Goal: Task Accomplishment & Management: Complete application form

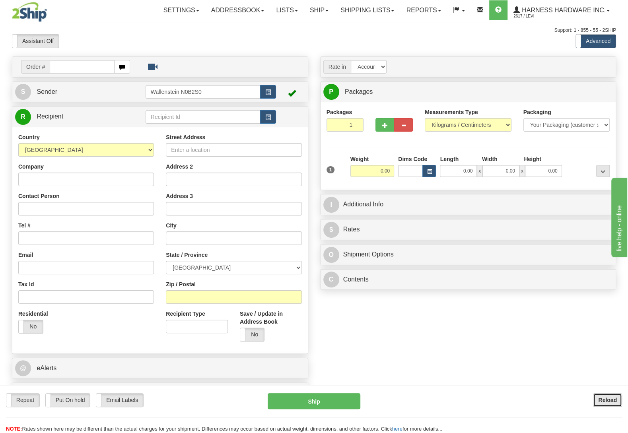
click at [616, 401] on b "Reload" at bounding box center [607, 400] width 19 height 6
type input "REDTA"
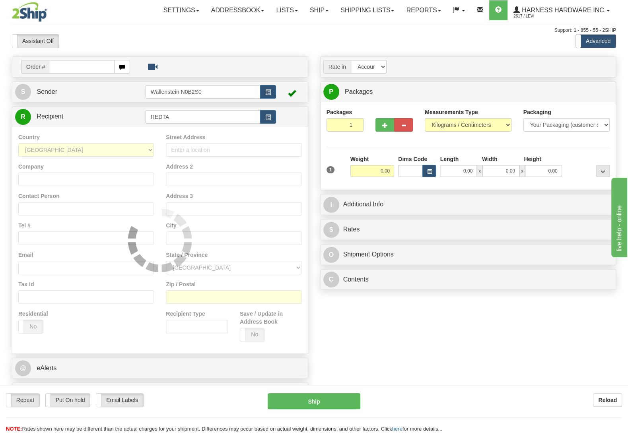
click at [352, 321] on div "Order # S Sender" at bounding box center [314, 232] width 616 height 352
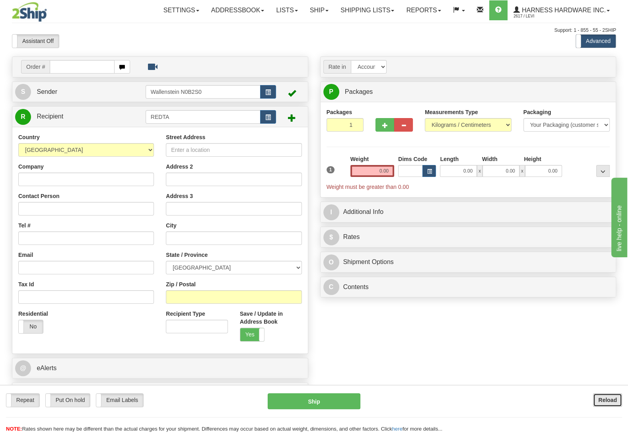
click at [612, 399] on b "Reload" at bounding box center [607, 400] width 19 height 6
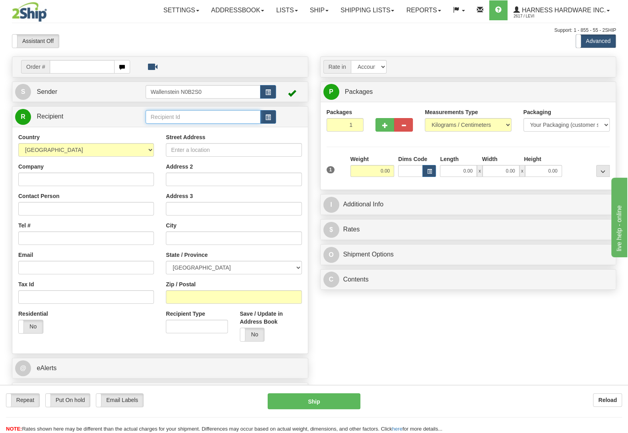
click at [193, 118] on input "text" at bounding box center [203, 117] width 115 height 14
type input "R"
click at [172, 119] on input "text" at bounding box center [203, 117] width 115 height 14
click at [172, 118] on input "text" at bounding box center [203, 117] width 115 height 14
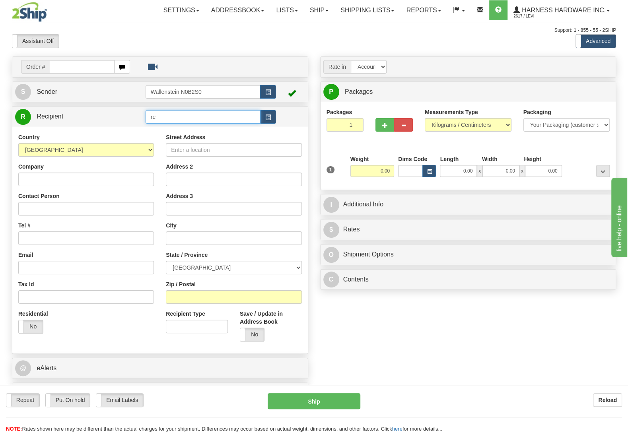
type input "r"
type input "REDTA"
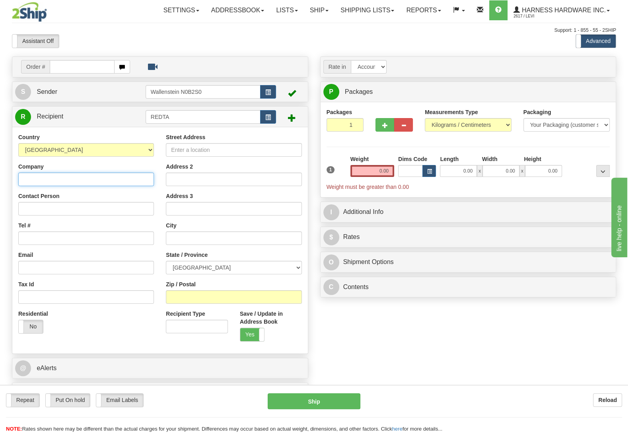
paste input "Red Tailed Taxidermy H & F"
type input "Red Tailed Taxidermy H & F"
paste input "En Dukhedin-Lalla"
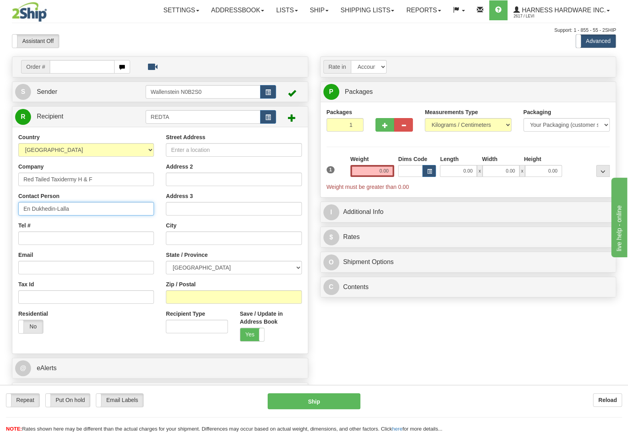
type input "En Dukhedin-Lalla"
drag, startPoint x: 407, startPoint y: 320, endPoint x: 393, endPoint y: 278, distance: 43.8
click at [407, 320] on div "Order # S Sender" at bounding box center [314, 232] width 616 height 352
drag, startPoint x: 235, startPoint y: 296, endPoint x: 233, endPoint y: 308, distance: 11.3
paste input "L1Z 2C8"
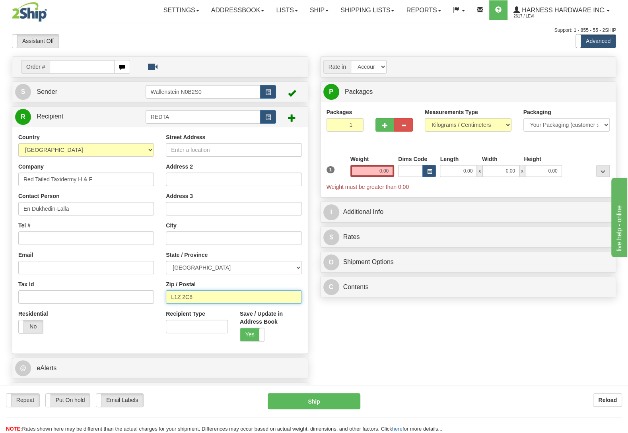
type input "L1Z 2C8"
click at [331, 340] on div "Order # S Sender" at bounding box center [314, 232] width 616 height 352
type input "AJAX"
select select "ON"
paste input "8 Duckfield Cres"
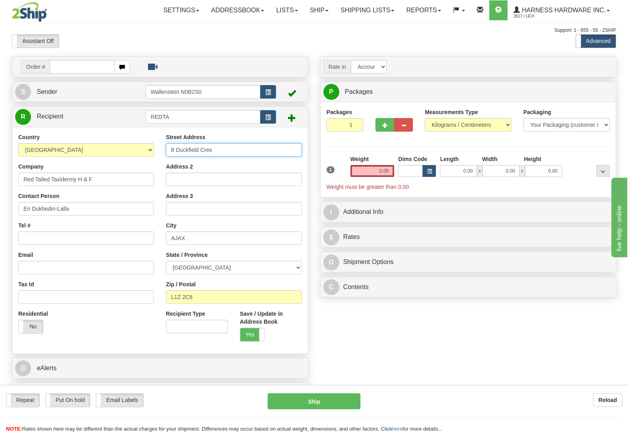
type input "8 Duckfield Cres"
click at [352, 323] on div "Order # S Sender" at bounding box center [314, 232] width 616 height 352
paste input "(416) 819-6380"
type input "(416) 819-6380"
drag, startPoint x: 369, startPoint y: 332, endPoint x: 261, endPoint y: 235, distance: 145.7
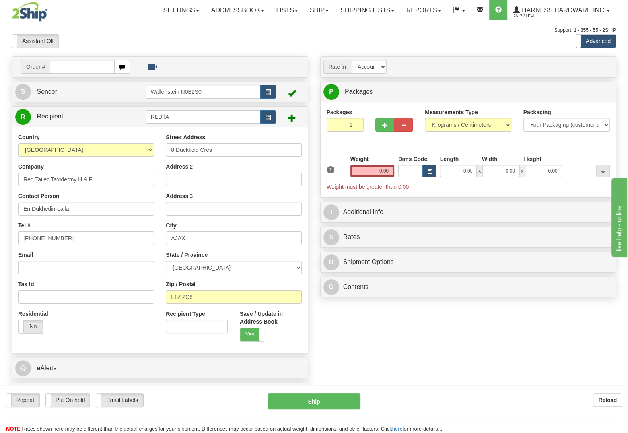
click at [367, 331] on div "Order # S Sender" at bounding box center [314, 232] width 616 height 352
click at [364, 171] on input "0.00" at bounding box center [373, 171] width 44 height 12
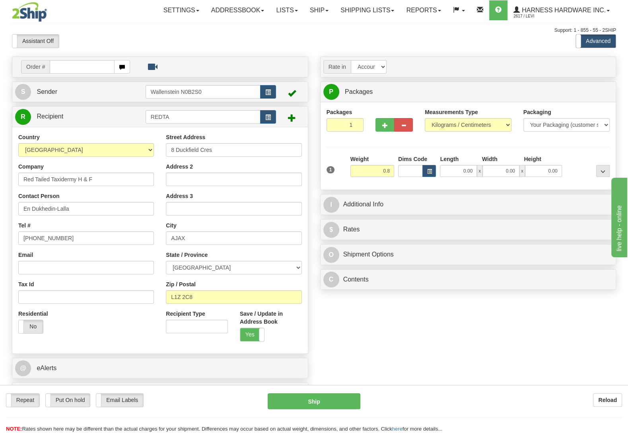
type input "0.80"
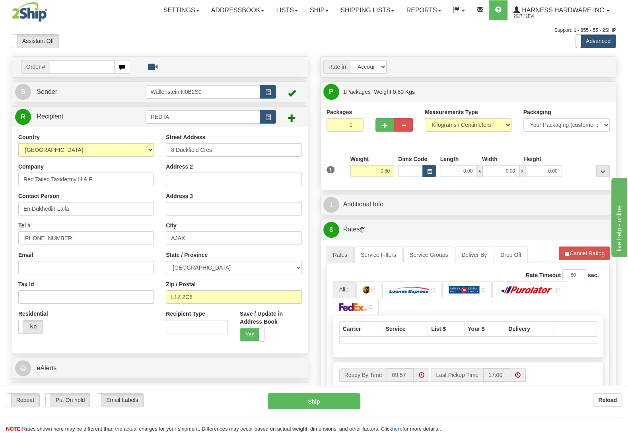
click at [587, 158] on div at bounding box center [588, 166] width 48 height 22
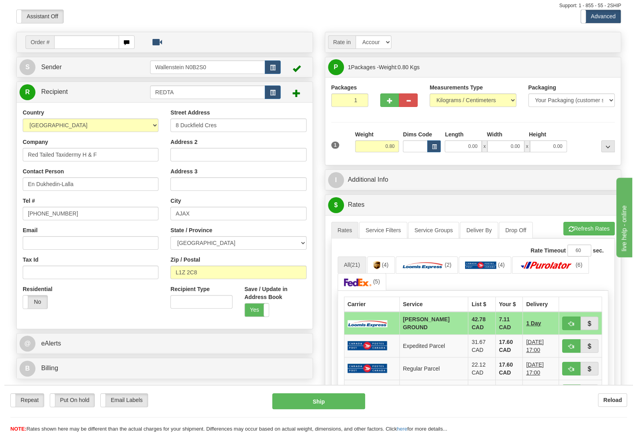
scroll to position [42, 0]
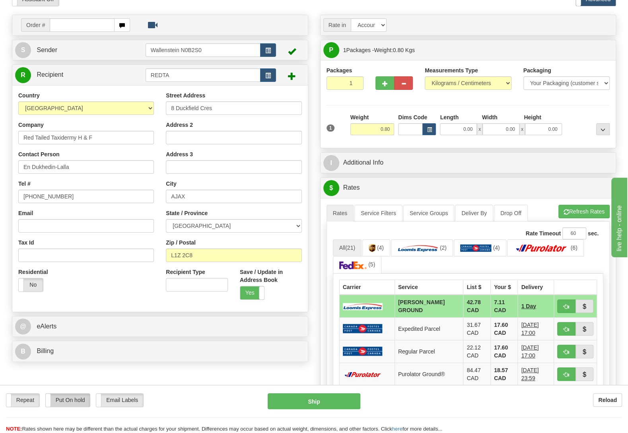
click at [84, 400] on label "Put On hold" at bounding box center [68, 400] width 45 height 13
click at [288, 393] on div "Repeat Repeat Put On hold Put On hold Print Order Slip Print Order Slip Email L…" at bounding box center [314, 409] width 628 height 48
click at [284, 400] on button "Hold" at bounding box center [314, 401] width 93 height 16
type input "DD"
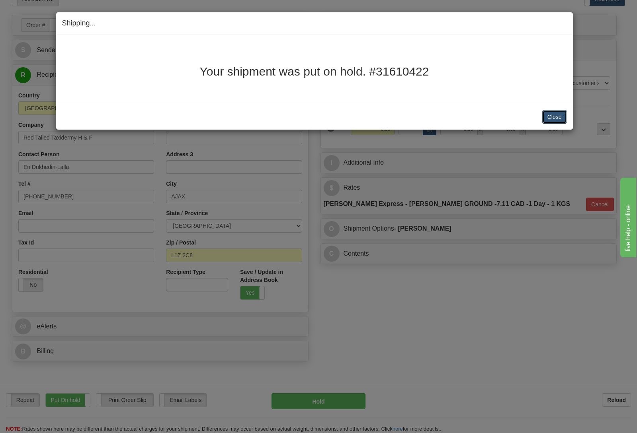
click at [549, 120] on button "Close" at bounding box center [554, 117] width 25 height 14
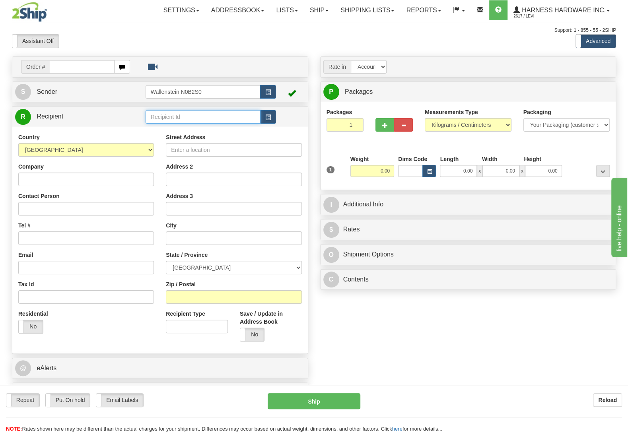
click at [158, 122] on input "text" at bounding box center [203, 117] width 115 height 14
type input "M"
click at [165, 121] on input "text" at bounding box center [203, 117] width 115 height 14
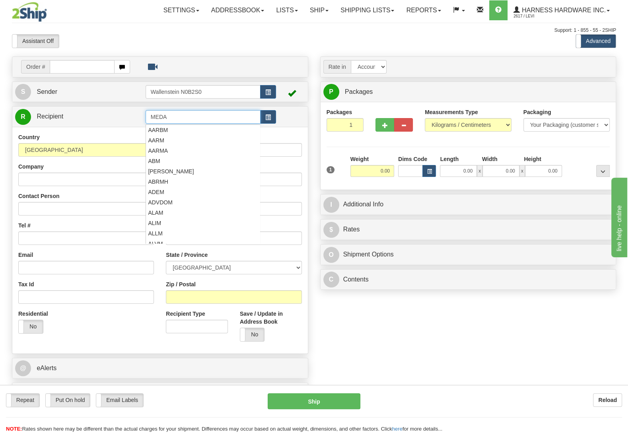
type input "MEDA"
click at [97, 179] on input "Company" at bounding box center [86, 180] width 136 height 14
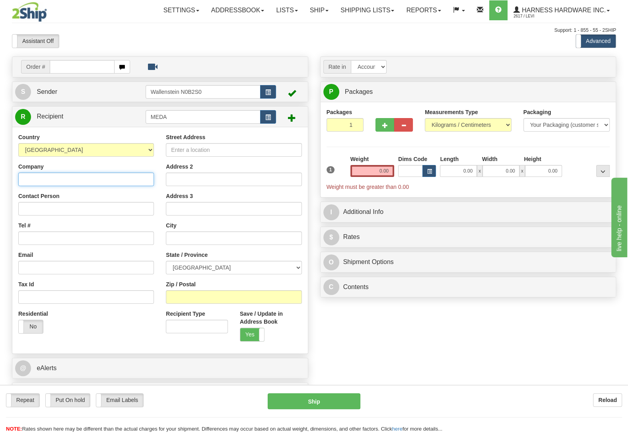
paste input "Medailles Alpine"
type input "Medailles Alpine"
paste input "Medailles Alpine"
click at [393, 344] on div "Order # S Sender" at bounding box center [314, 232] width 616 height 352
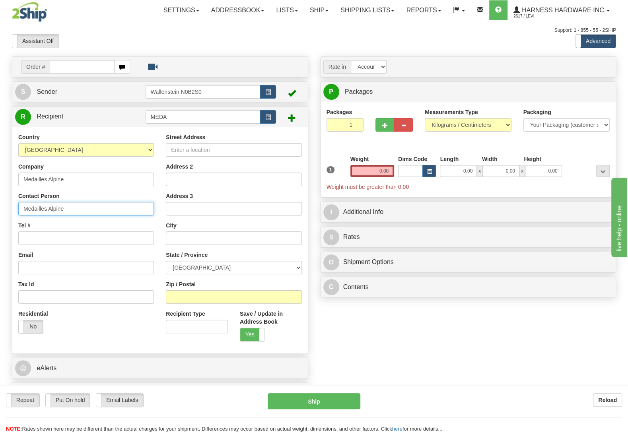
click at [93, 209] on input "Medailles Alpine" at bounding box center [86, 209] width 136 height 14
type input "M"
paste input "Maite Gonzalez"
type input "Maite Gonzalez"
click at [410, 332] on div "Order # S Sender" at bounding box center [314, 232] width 616 height 352
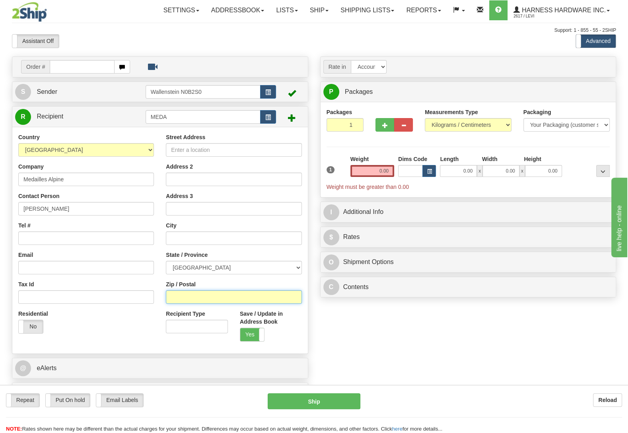
paste input "G1V 1H6"
type input "G1V 1H6"
click at [386, 310] on div "Order # S Sender" at bounding box center [314, 232] width 616 height 352
type input "[GEOGRAPHIC_DATA]"
select select "QC"
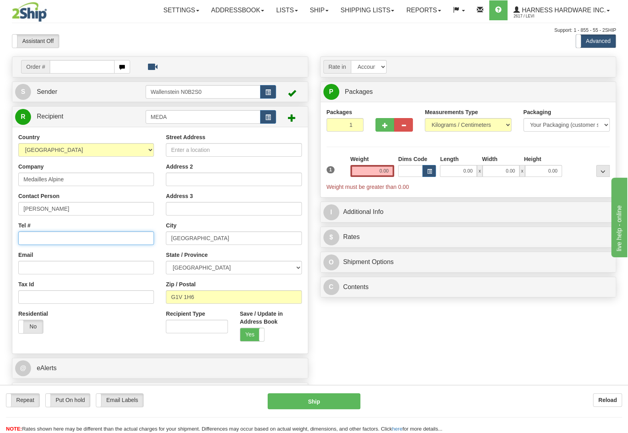
paste input "(418) 952-9011"
type input "(418) 952-9011"
click at [367, 348] on div "Order # S Sender" at bounding box center [314, 232] width 616 height 352
paste input "2601 rue biencourt"
type input "2601 rue biencourt"
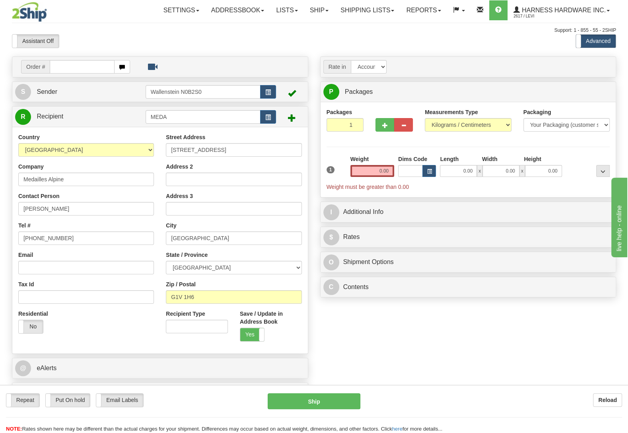
click at [340, 309] on div "Order # S Sender" at bounding box center [314, 232] width 616 height 352
click at [358, 173] on input "0.00" at bounding box center [373, 171] width 44 height 12
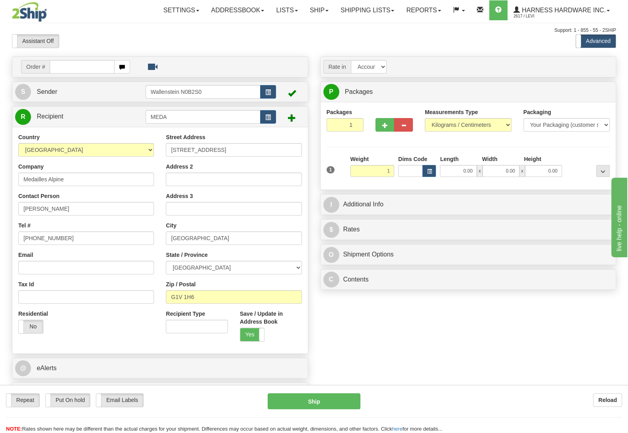
type input "1.00"
click at [577, 161] on div at bounding box center [588, 166] width 48 height 22
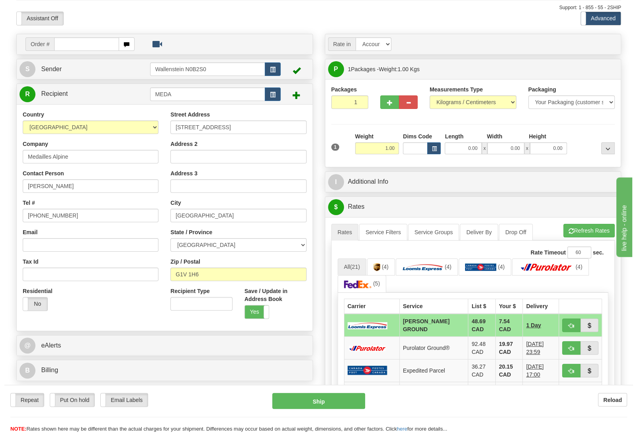
scroll to position [42, 0]
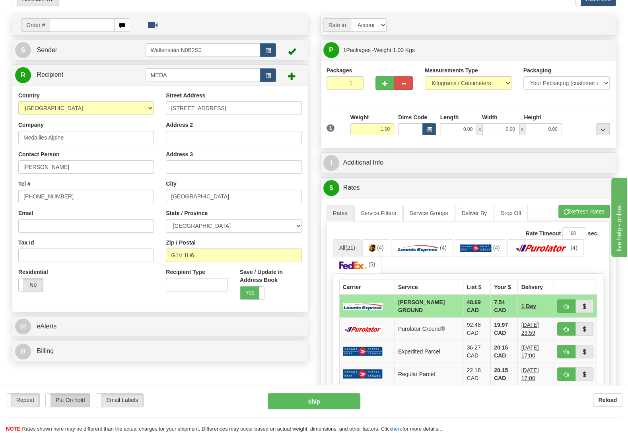
click at [66, 401] on label "Put On hold" at bounding box center [68, 400] width 45 height 13
click at [351, 403] on button "Hold" at bounding box center [314, 401] width 93 height 16
type input "DD"
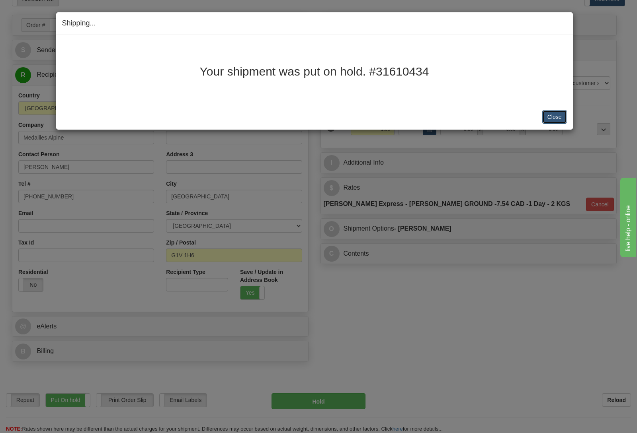
click at [559, 117] on button "Close" at bounding box center [554, 117] width 25 height 14
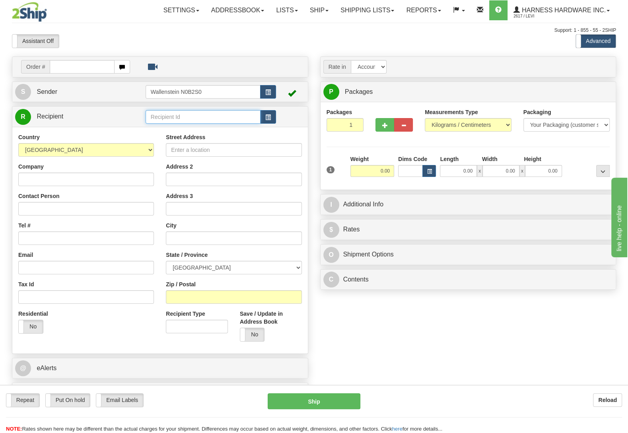
click at [171, 117] on input "text" at bounding box center [203, 117] width 115 height 14
drag, startPoint x: 163, startPoint y: 127, endPoint x: 207, endPoint y: 154, distance: 52.1
click at [163, 127] on div "YGC" at bounding box center [201, 130] width 107 height 9
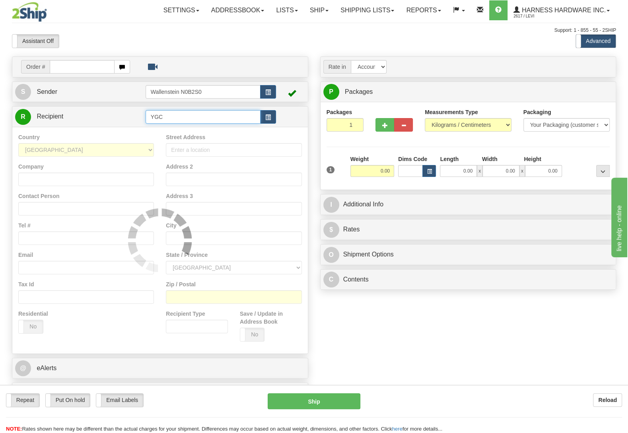
type input "YGC"
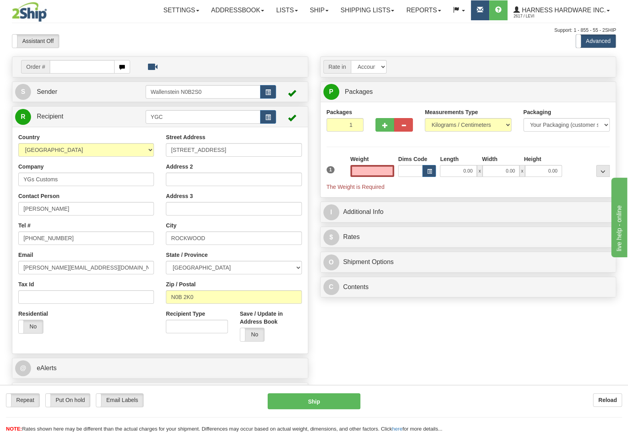
type input "0.00"
